Goal: Transaction & Acquisition: Subscribe to service/newsletter

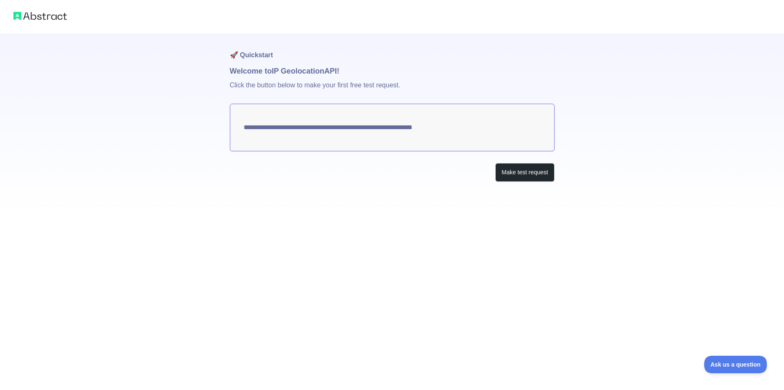
click at [443, 127] on textarea "**********" at bounding box center [392, 128] width 325 height 48
click at [501, 170] on button "Make test request" at bounding box center [524, 172] width 59 height 19
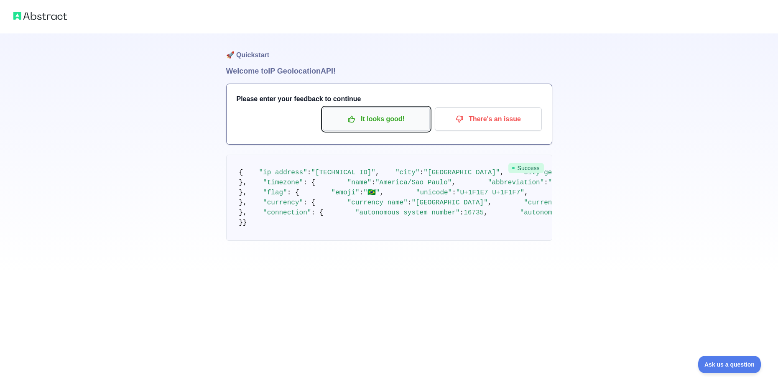
click at [377, 119] on p "It looks good!" at bounding box center [376, 119] width 94 height 14
